Goal: Transaction & Acquisition: Download file/media

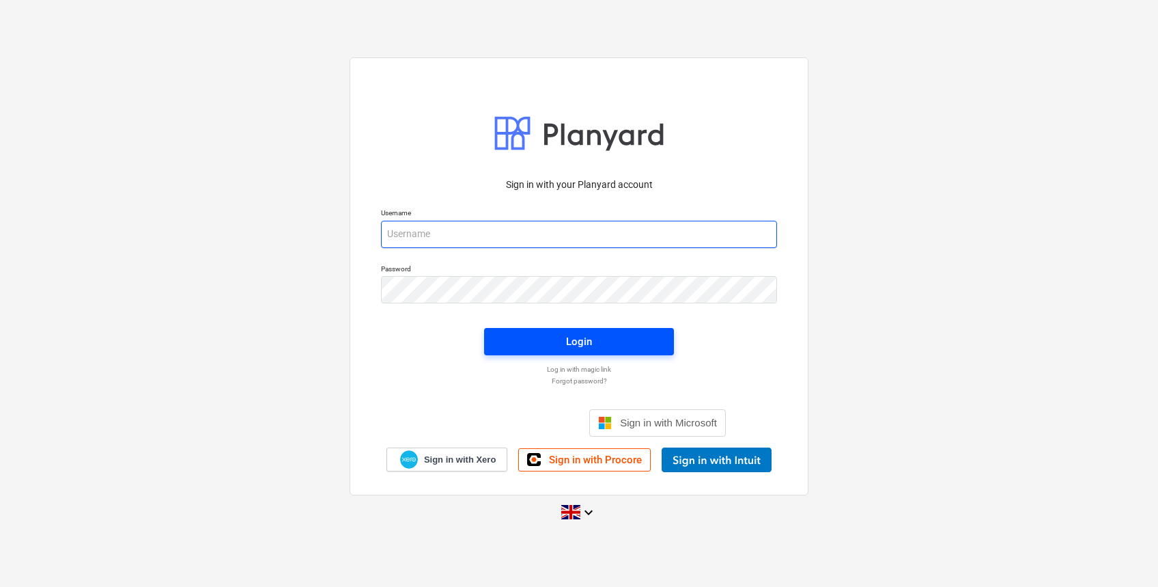
type input "[PERSON_NAME][EMAIL_ADDRESS][DOMAIN_NAME]"
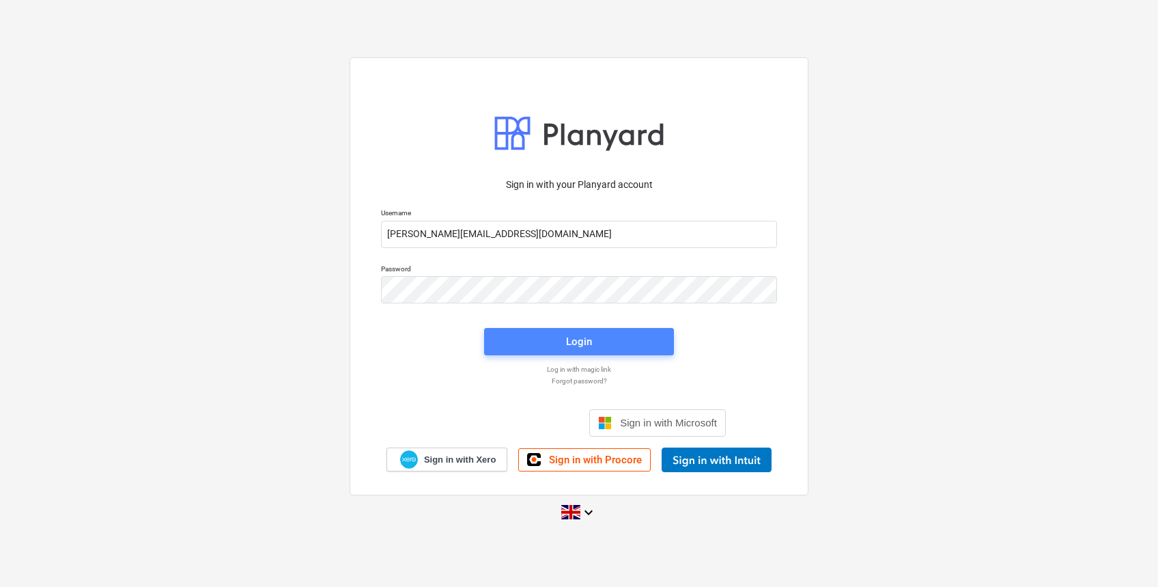
click at [621, 339] on span "Login" at bounding box center [579, 342] width 157 height 18
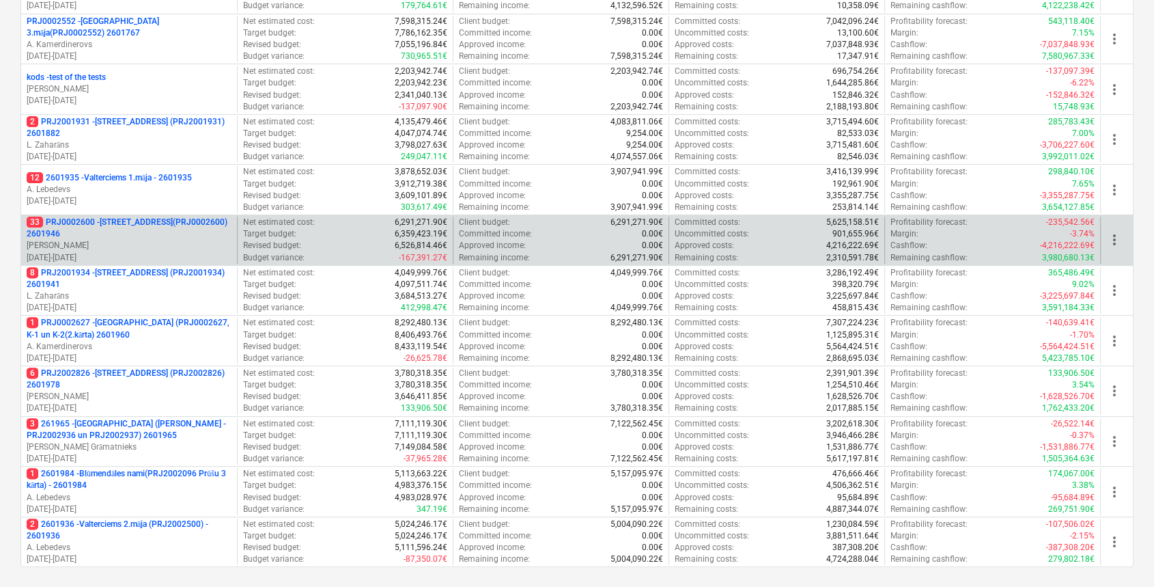
scroll to position [497, 0]
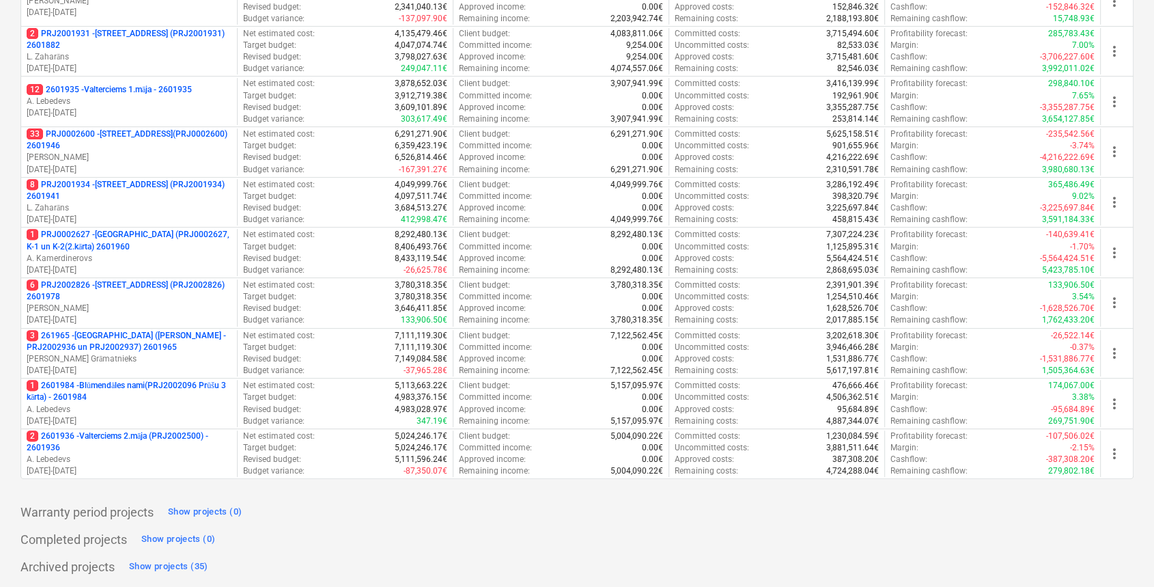
click at [153, 242] on p "1 PRJ0002627 - [GEOGRAPHIC_DATA] (PRJ0002627, K-1 un K-2(2.kārta) 2601960" at bounding box center [129, 240] width 205 height 23
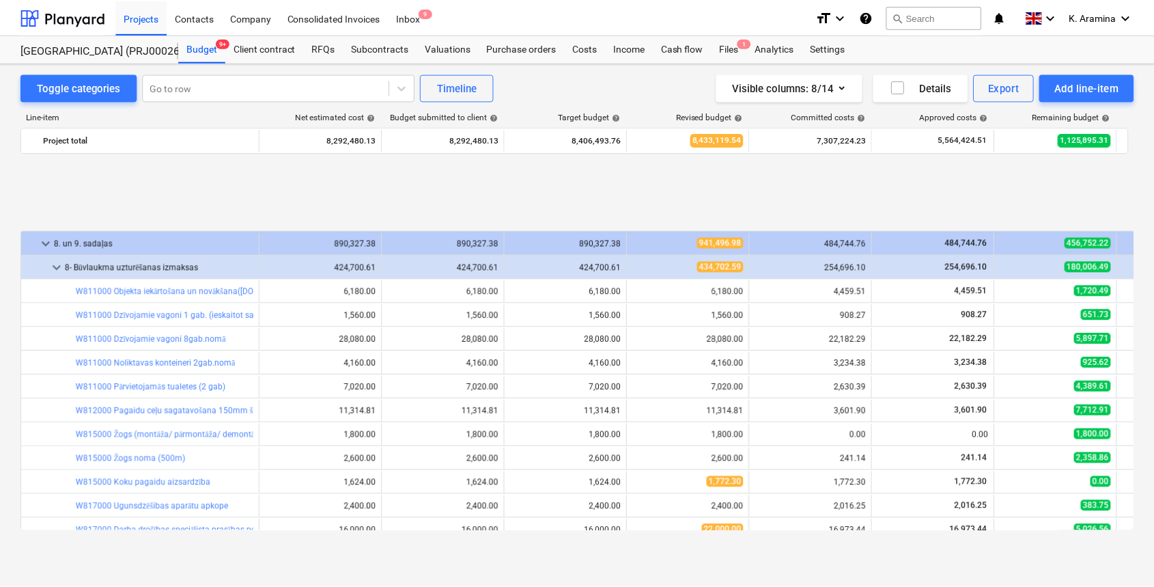
scroll to position [561, 0]
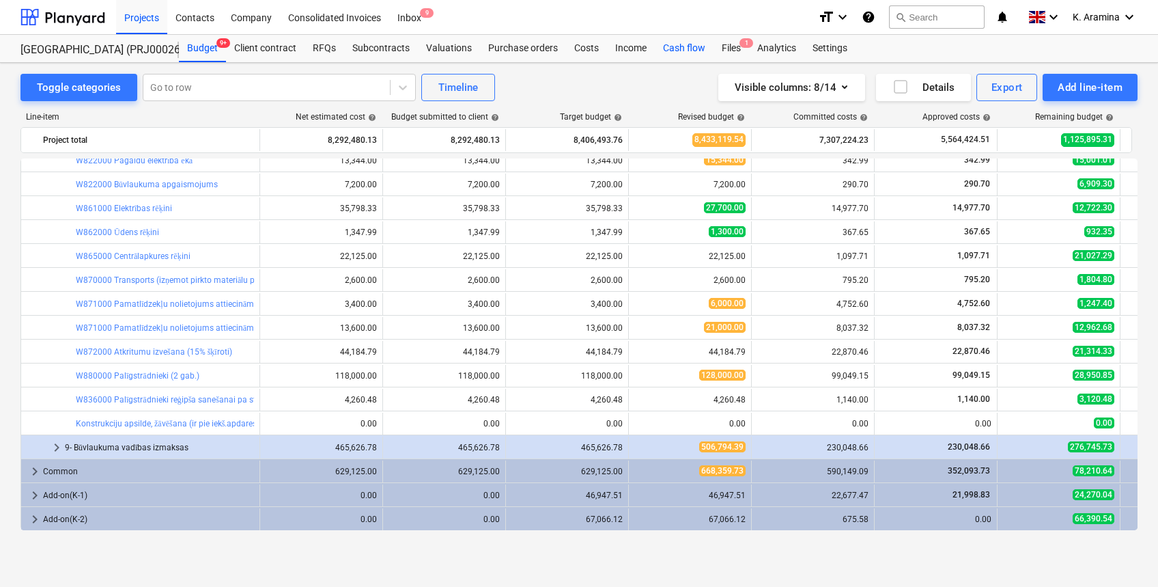
click at [688, 48] on div "Cash flow" at bounding box center [684, 48] width 59 height 27
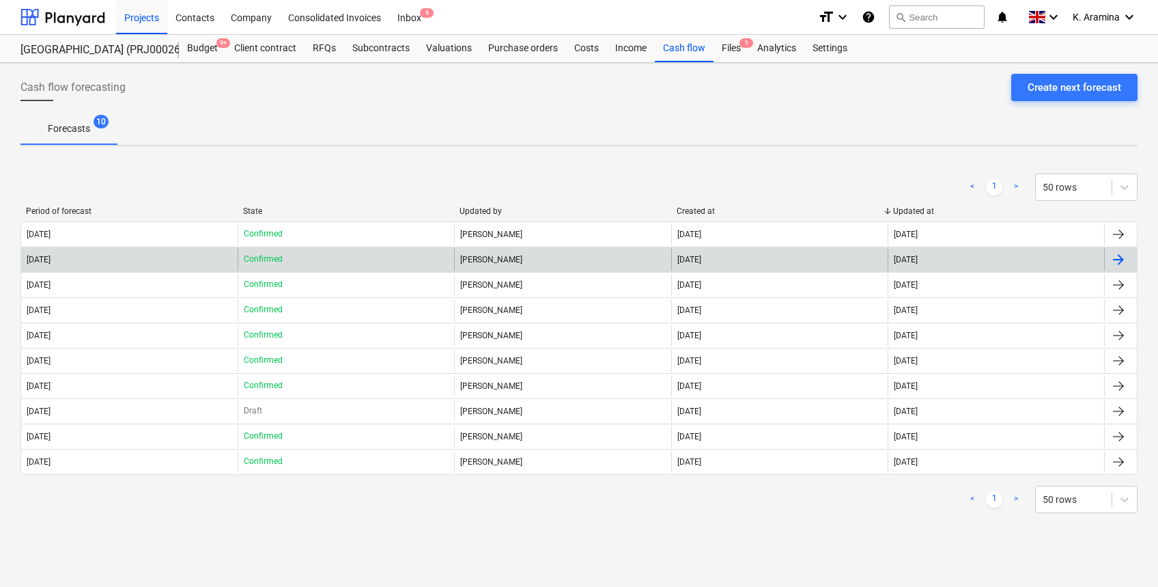
click at [259, 263] on p "Confirmed" at bounding box center [263, 259] width 39 height 12
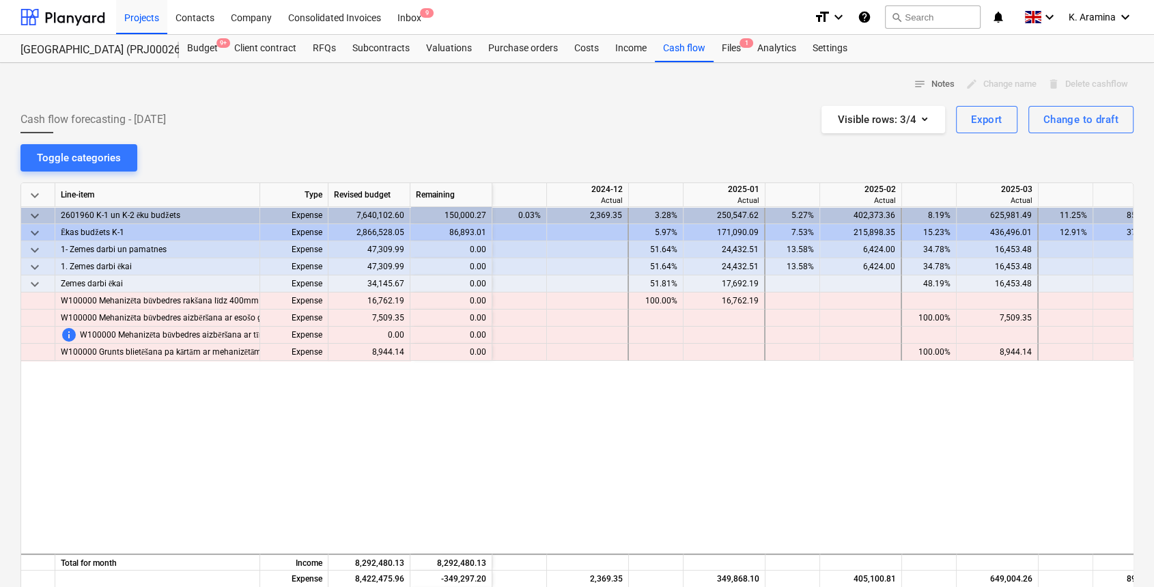
scroll to position [0, 1229]
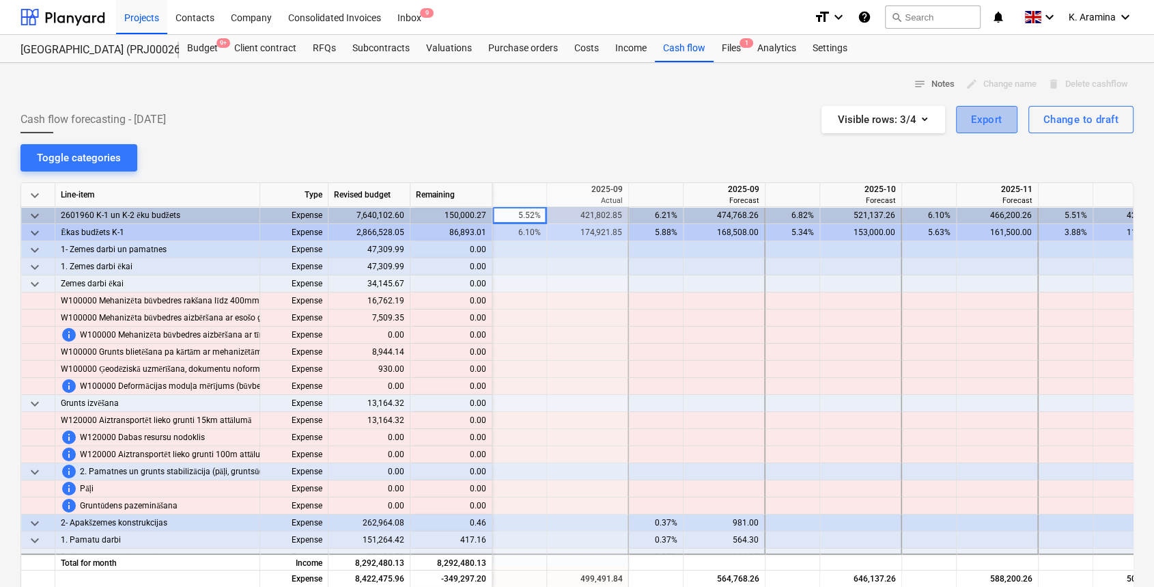
click at [1006, 126] on button "Export" at bounding box center [986, 119] width 61 height 27
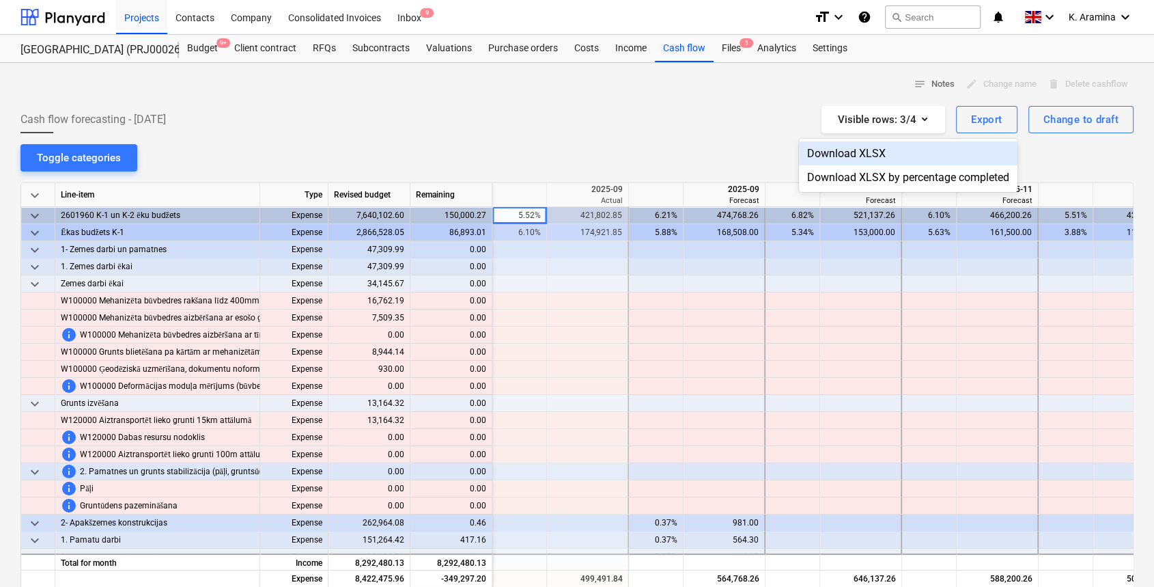
click at [928, 158] on div "Download XLSX" at bounding box center [908, 153] width 218 height 24
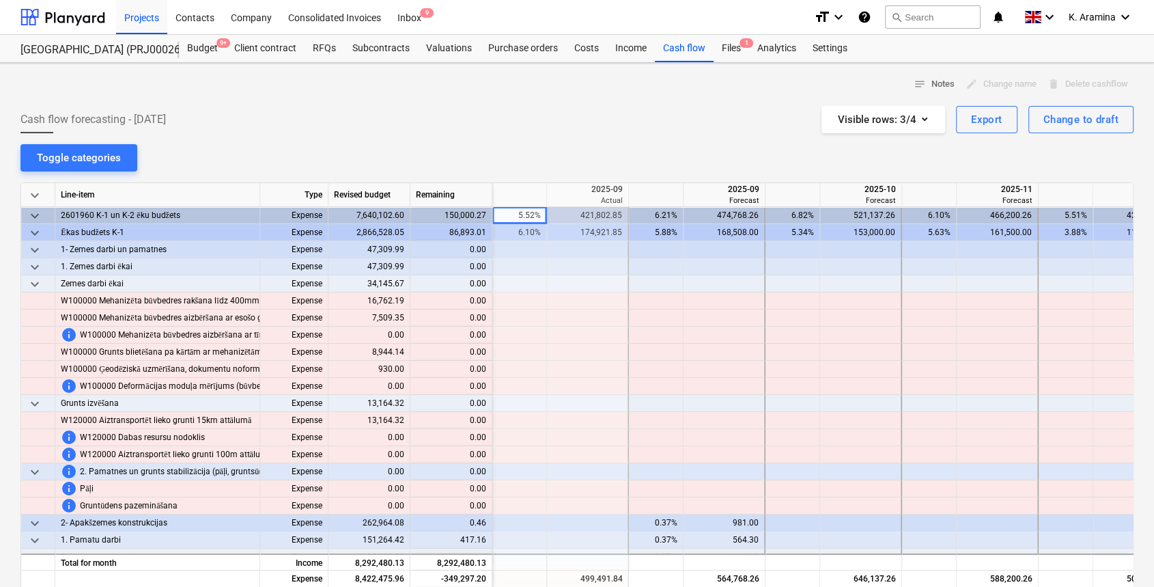
click at [635, 148] on div "notes Notes edit Change name delete Delete cashflow Cash flow forecasting - [DA…" at bounding box center [577, 438] width 1154 height 751
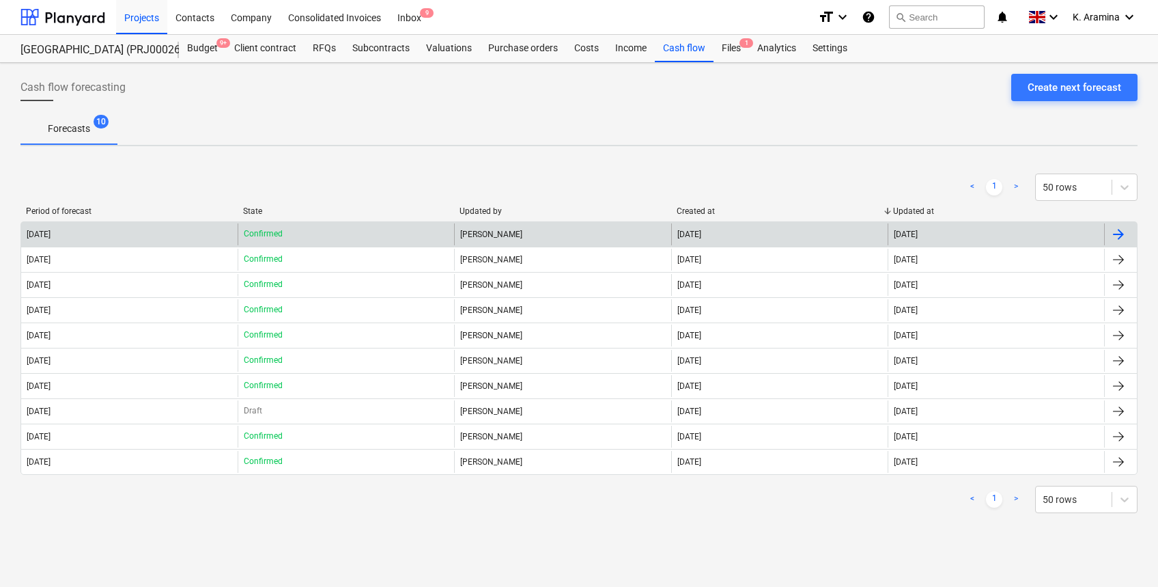
click at [126, 230] on div "[DATE]" at bounding box center [129, 234] width 216 height 22
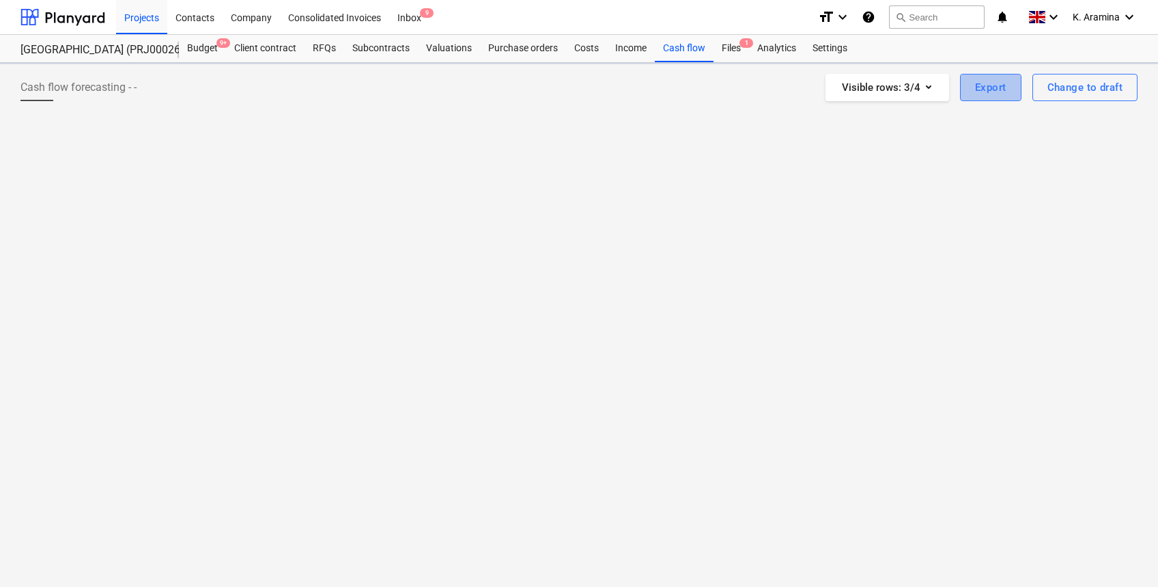
click at [1002, 85] on div "Export" at bounding box center [990, 88] width 31 height 18
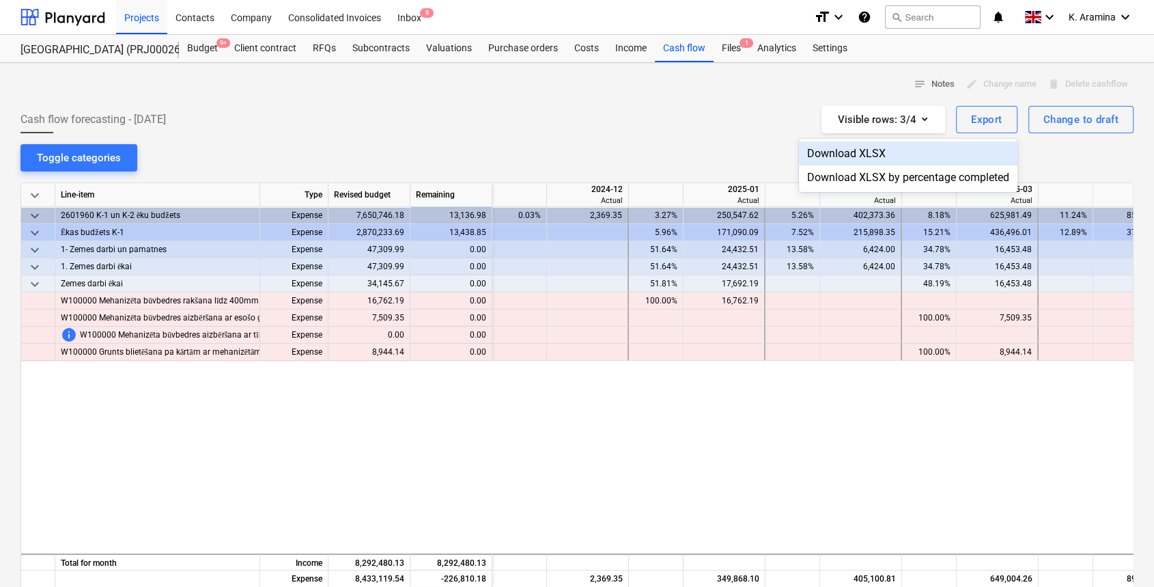
scroll to position [0, 1366]
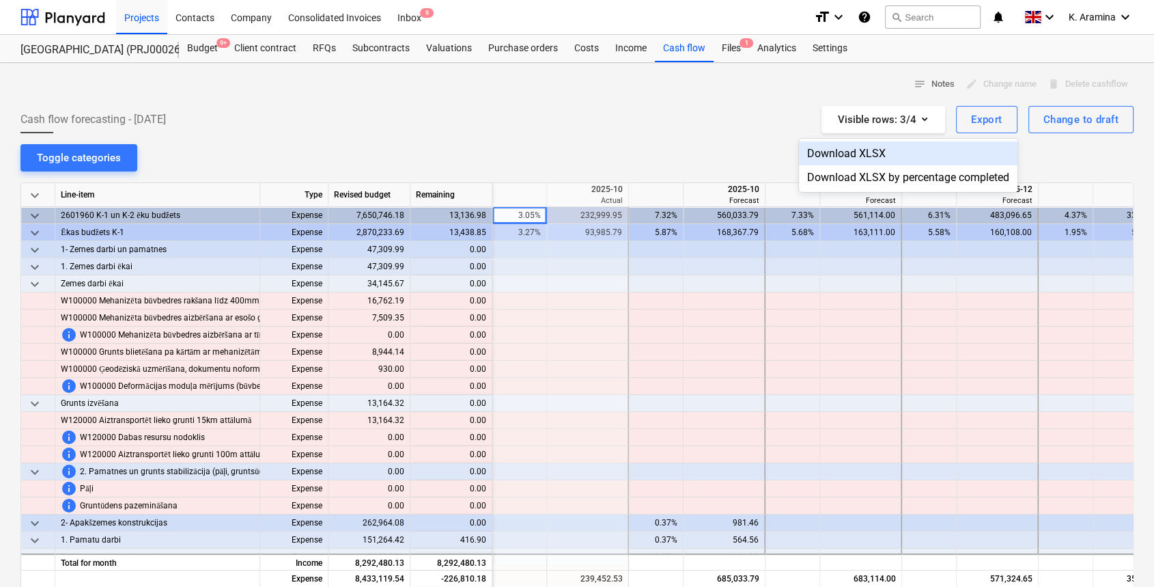
click at [878, 152] on div "Download XLSX" at bounding box center [908, 153] width 218 height 24
